Goal: Task Accomplishment & Management: Use online tool/utility

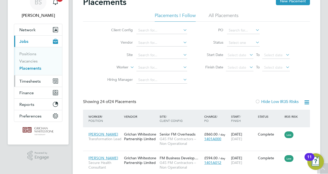
click at [30, 83] on span "Timesheets" at bounding box center [29, 81] width 21 height 5
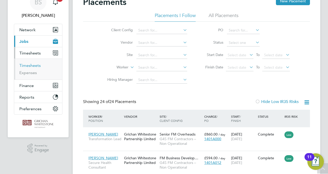
click at [31, 67] on link "Timesheets" at bounding box center [29, 65] width 21 height 5
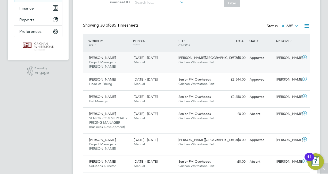
click at [119, 62] on div "[PERSON_NAME] Project Manager - [PERSON_NAME] [DATE] - [DATE]" at bounding box center [109, 62] width 45 height 17
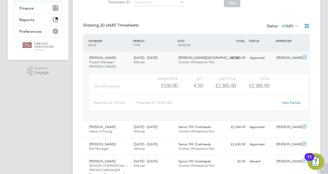
click at [105, 59] on span "[PERSON_NAME]" at bounding box center [102, 57] width 27 height 4
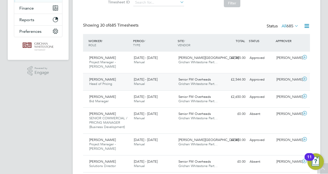
click at [106, 80] on span "[PERSON_NAME]" at bounding box center [102, 79] width 27 height 4
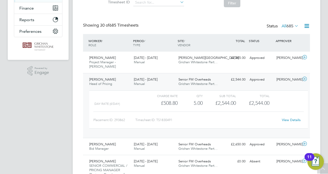
click at [108, 79] on div "[PERSON_NAME] Head of Pricing [DATE] - [DATE]" at bounding box center [109, 81] width 45 height 13
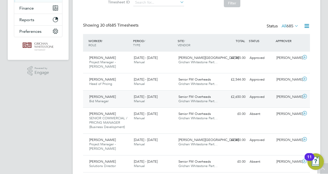
click at [107, 95] on span "[PERSON_NAME]" at bounding box center [102, 96] width 27 height 4
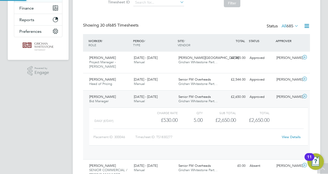
scroll to position [9, 50]
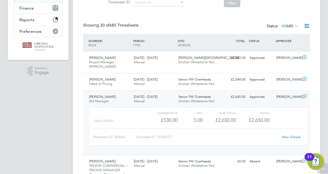
click at [110, 100] on div "[PERSON_NAME] Bid Manager [DATE] - [DATE]" at bounding box center [109, 99] width 45 height 13
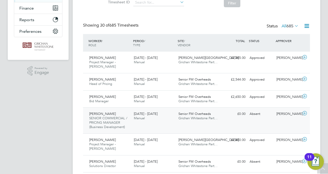
click at [110, 114] on span "[PERSON_NAME]" at bounding box center [102, 113] width 27 height 4
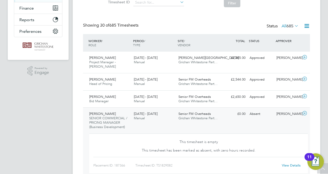
scroll to position [155, 0]
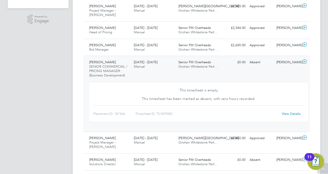
click at [110, 64] on span "[PERSON_NAME]" at bounding box center [102, 62] width 27 height 4
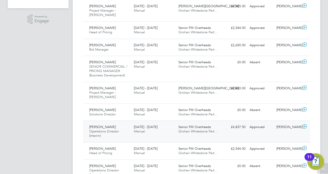
click at [113, 129] on div "[PERSON_NAME] Operations Director (Interim) [DATE] - [DATE]" at bounding box center [109, 131] width 45 height 17
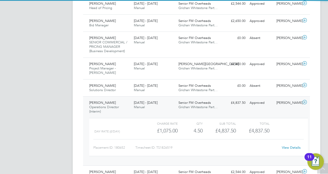
scroll to position [180, 0]
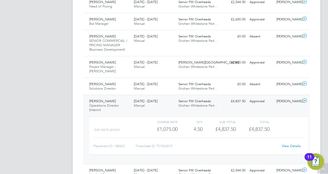
click at [114, 103] on div "[PERSON_NAME] Operations Director (Interim) [DATE] - [DATE]" at bounding box center [109, 105] width 45 height 17
